Goal: Transaction & Acquisition: Purchase product/service

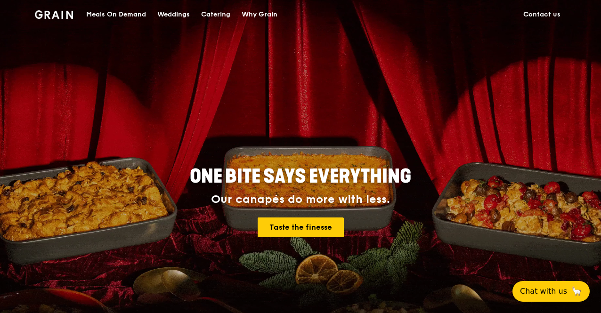
click at [42, 15] on img at bounding box center [54, 14] width 38 height 8
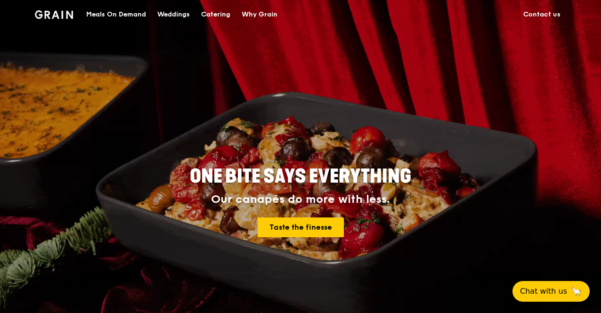
click at [54, 10] on img at bounding box center [54, 14] width 38 height 8
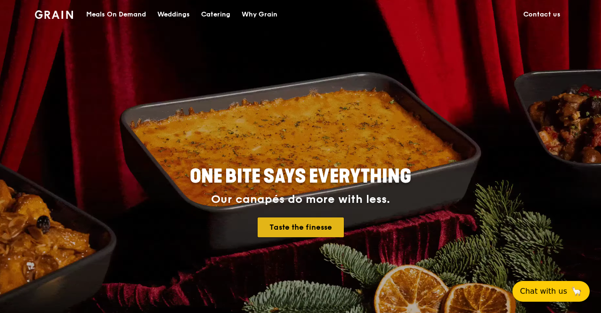
click at [303, 224] on link "Taste the finesse" at bounding box center [300, 227] width 86 height 20
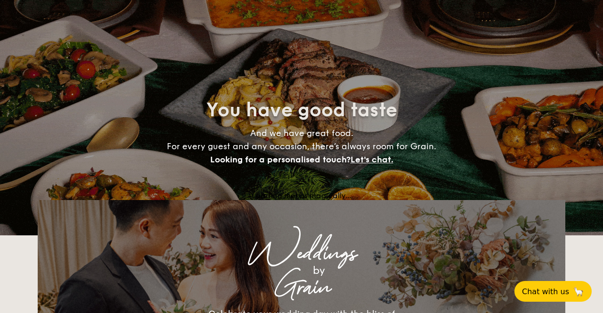
select select
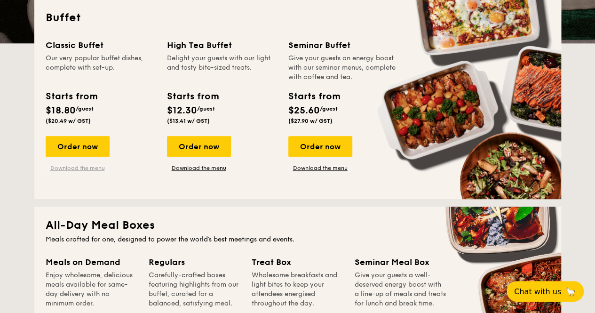
scroll to position [235, 0]
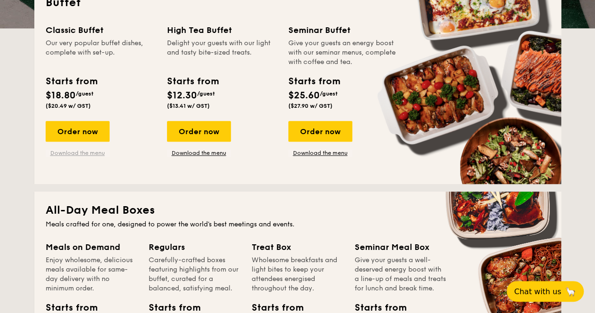
click at [92, 153] on link "Download the menu" at bounding box center [78, 153] width 64 height 8
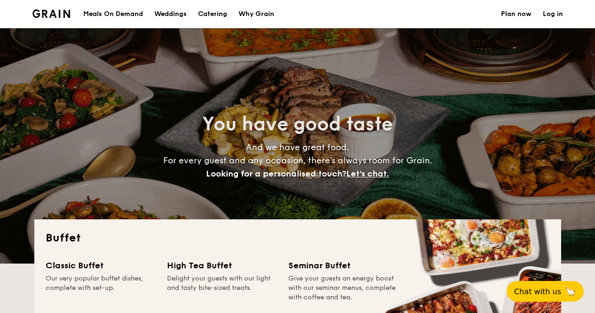
select select
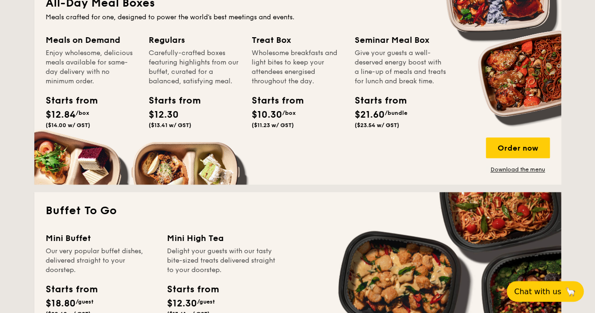
scroll to position [565, 0]
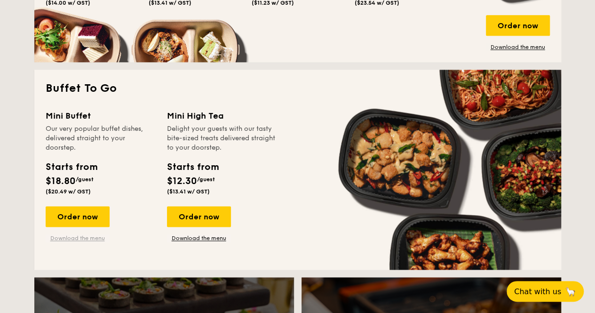
click at [71, 238] on link "Download the menu" at bounding box center [78, 238] width 64 height 8
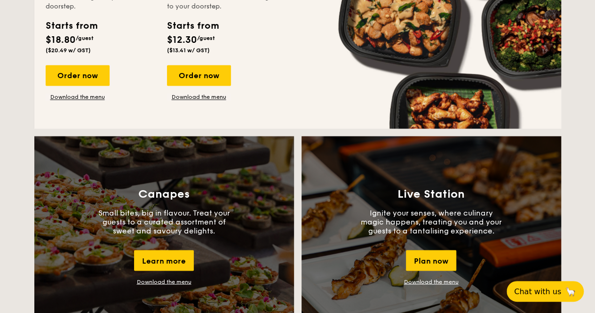
scroll to position [612, 0]
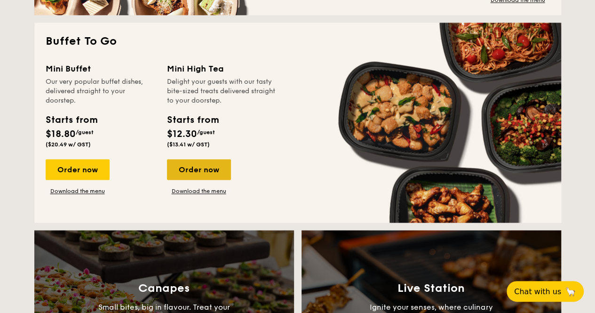
click at [211, 164] on div "Order now" at bounding box center [199, 169] width 64 height 21
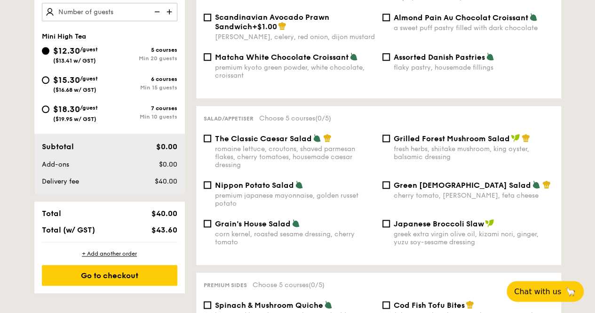
scroll to position [377, 0]
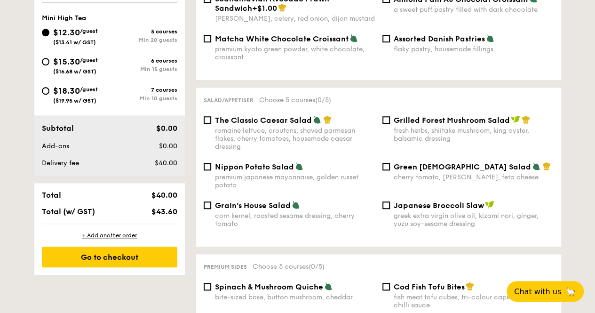
select select
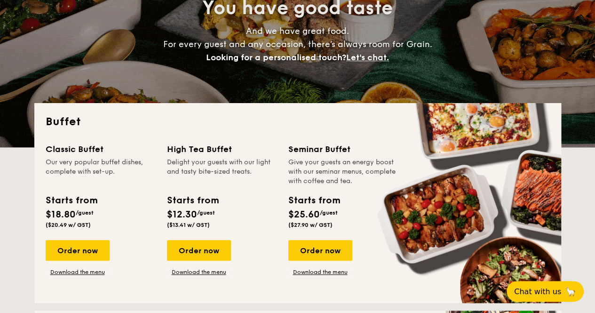
scroll to position [235, 0]
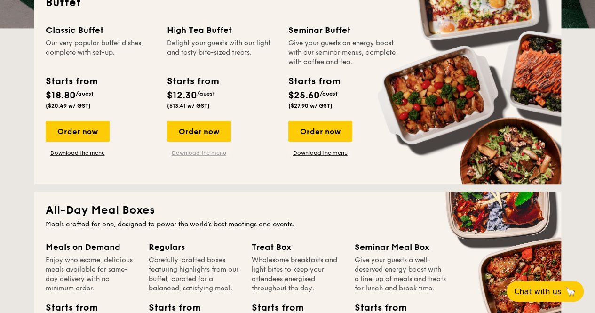
click at [215, 152] on link "Download the menu" at bounding box center [199, 153] width 64 height 8
